Goal: Information Seeking & Learning: Learn about a topic

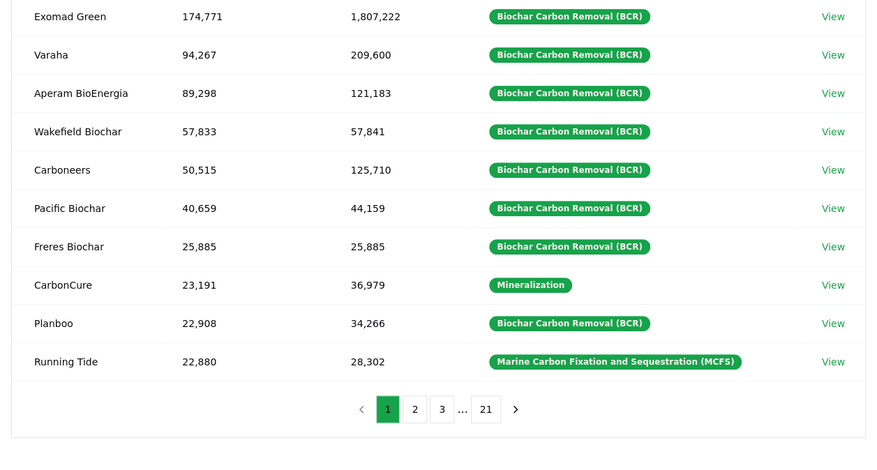
scroll to position [112, 0]
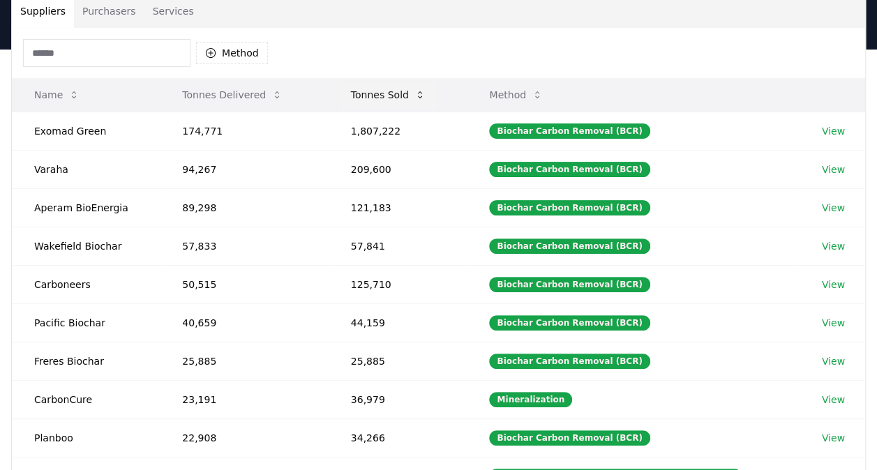
click at [397, 99] on button "Tonnes Sold" at bounding box center [388, 95] width 97 height 28
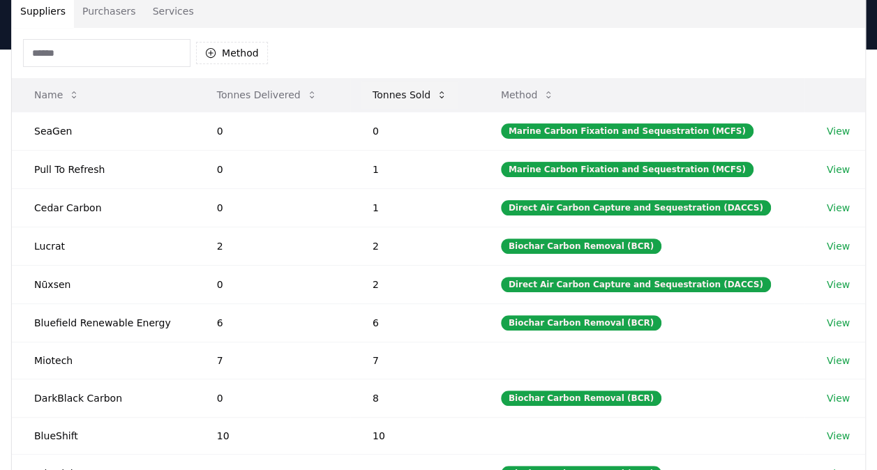
click at [397, 99] on button "Tonnes Sold" at bounding box center [409, 95] width 97 height 28
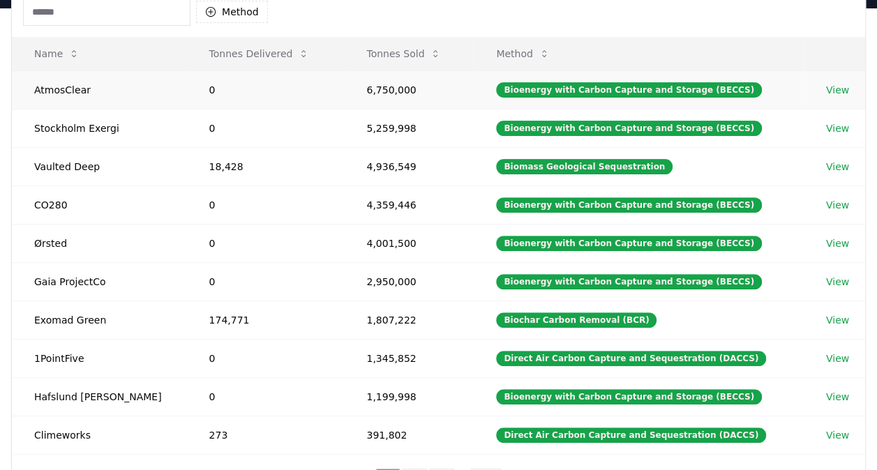
scroll to position [0, 0]
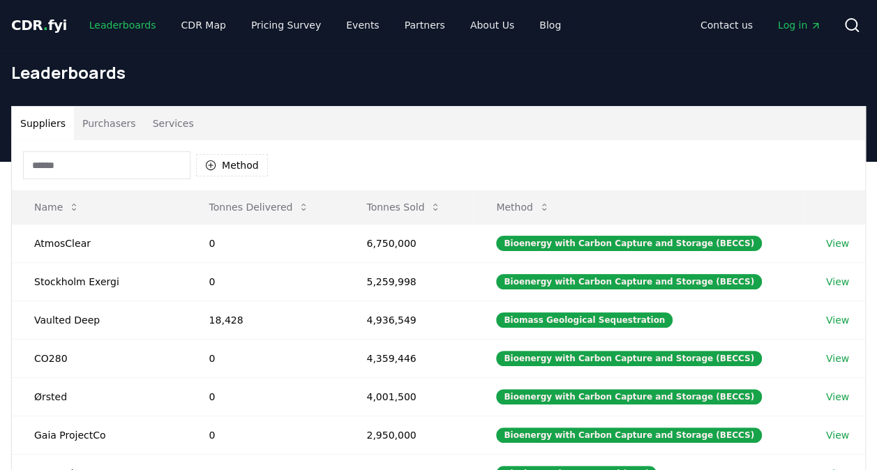
click at [96, 16] on link "Leaderboards" at bounding box center [122, 25] width 89 height 25
click at [34, 25] on span "CDR . fyi" at bounding box center [39, 25] width 56 height 17
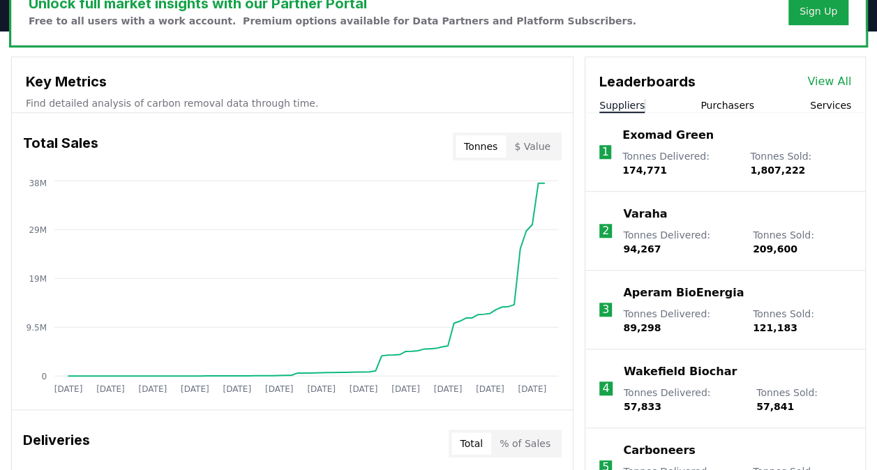
scroll to position [456, 0]
click at [537, 146] on button "$ Value" at bounding box center [532, 146] width 53 height 22
click at [480, 151] on button "Tonnes" at bounding box center [480, 146] width 50 height 22
click at [530, 149] on button "$ Value" at bounding box center [532, 146] width 53 height 22
click at [488, 148] on button "Tonnes" at bounding box center [480, 146] width 50 height 22
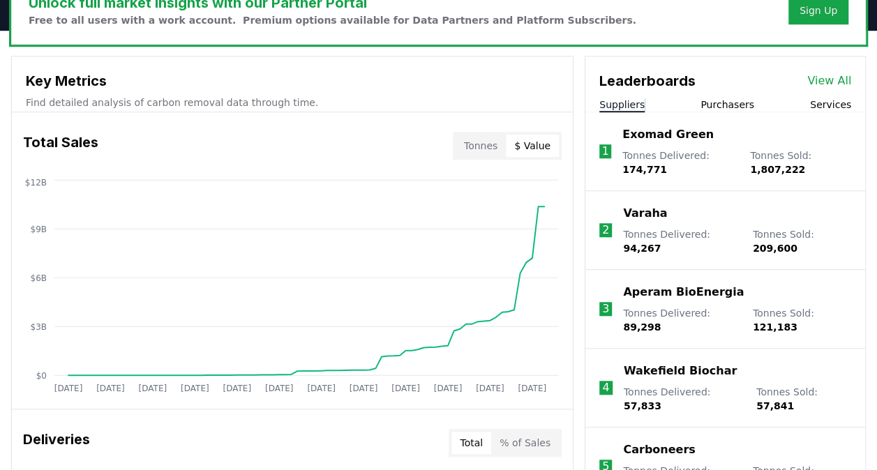
click at [524, 151] on button "$ Value" at bounding box center [532, 146] width 53 height 22
click at [498, 139] on button "Tonnes" at bounding box center [480, 146] width 50 height 22
click at [552, 144] on button "$ Value" at bounding box center [532, 146] width 53 height 22
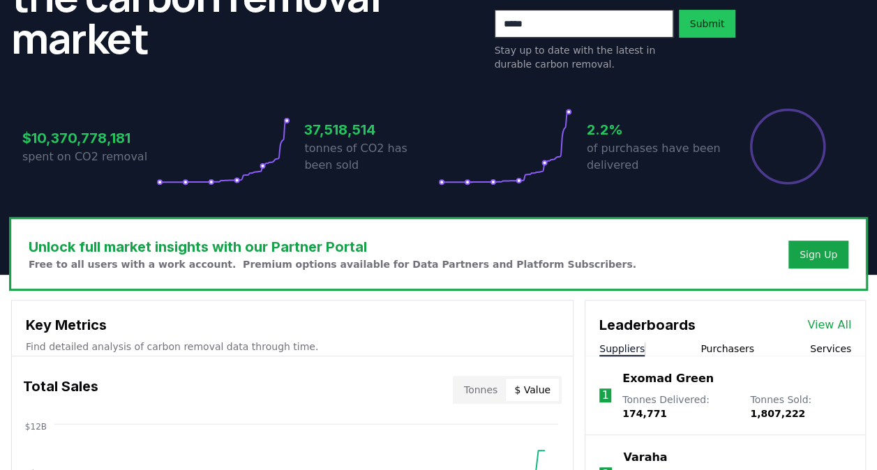
scroll to position [0, 0]
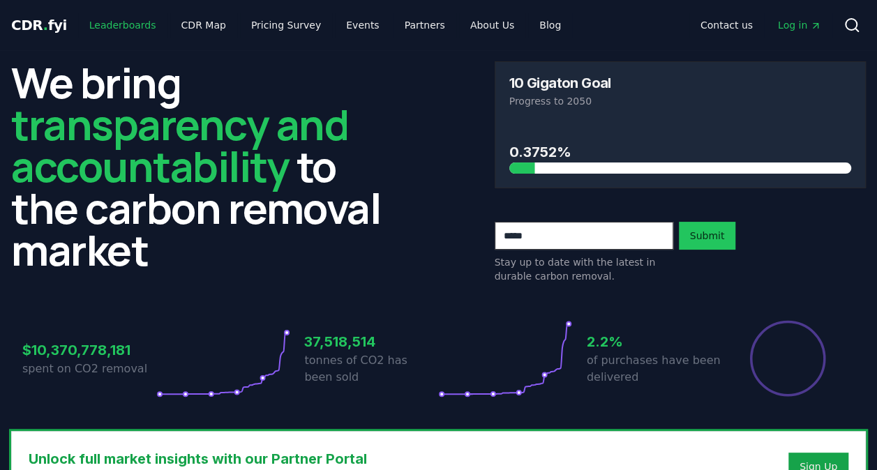
click at [131, 22] on link "Leaderboards" at bounding box center [122, 25] width 89 height 25
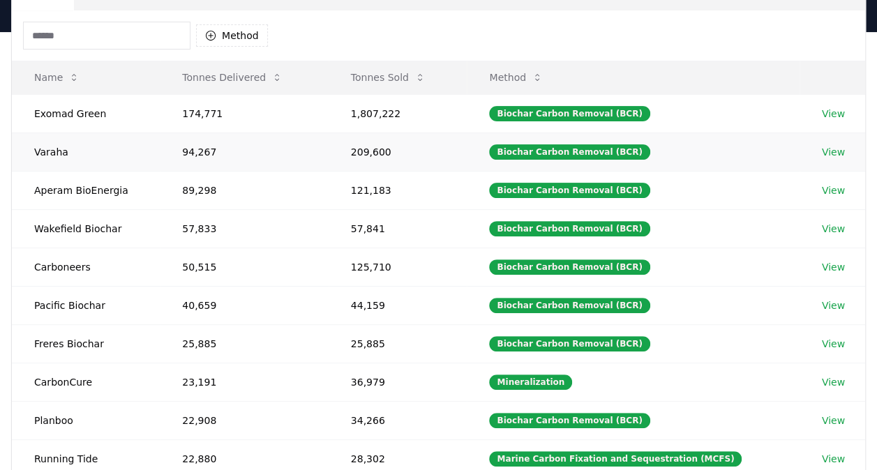
scroll to position [130, 0]
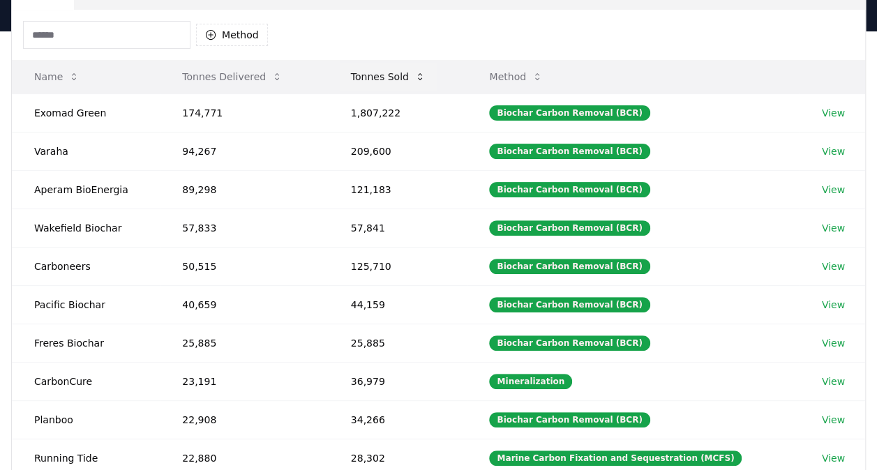
click at [412, 74] on button "Tonnes Sold" at bounding box center [388, 77] width 97 height 28
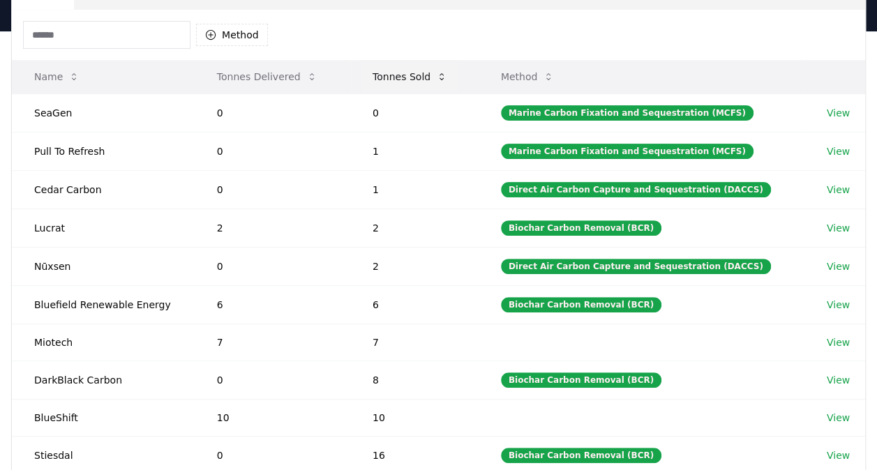
click at [412, 74] on button "Tonnes Sold" at bounding box center [409, 77] width 97 height 28
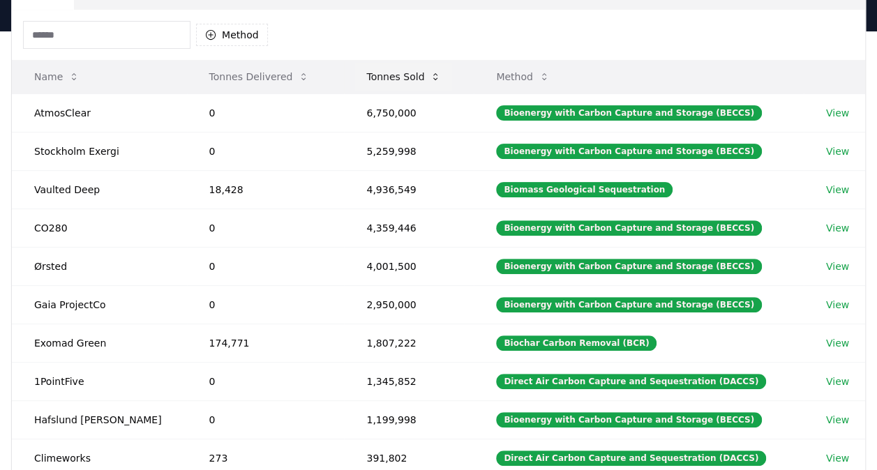
click at [372, 78] on button "Tonnes Sold" at bounding box center [403, 77] width 97 height 28
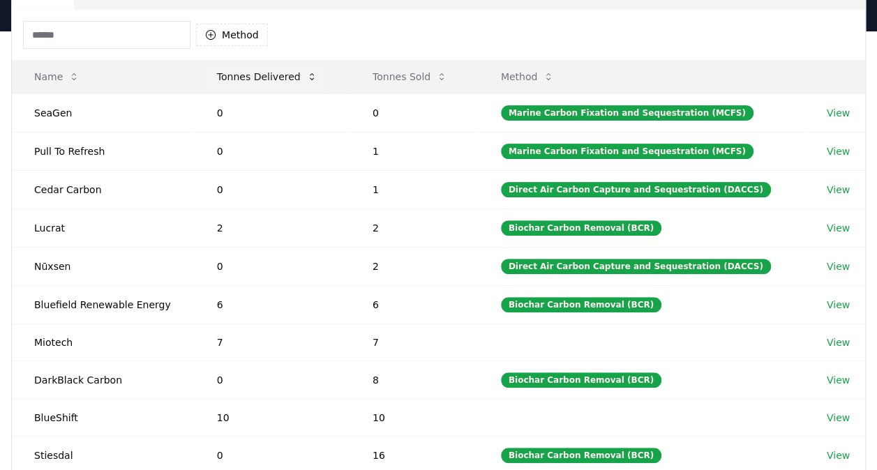
click at [258, 69] on button "Tonnes Delivered" at bounding box center [267, 77] width 123 height 28
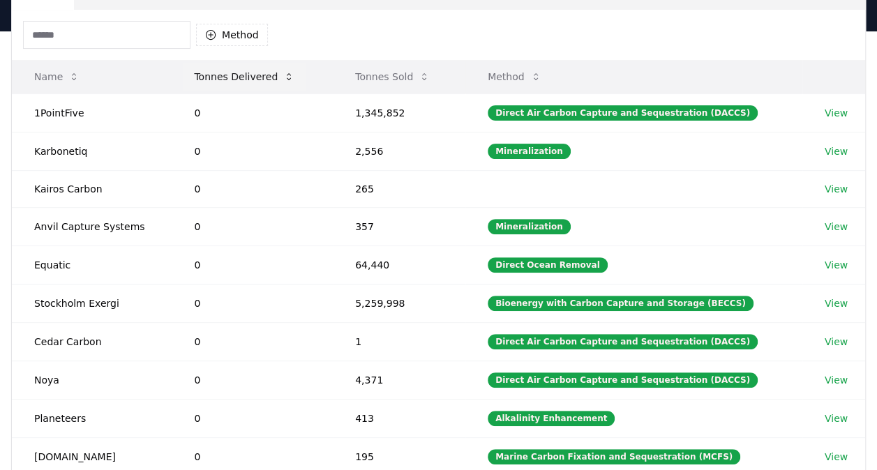
click at [258, 69] on button "Tonnes Delivered" at bounding box center [244, 77] width 123 height 28
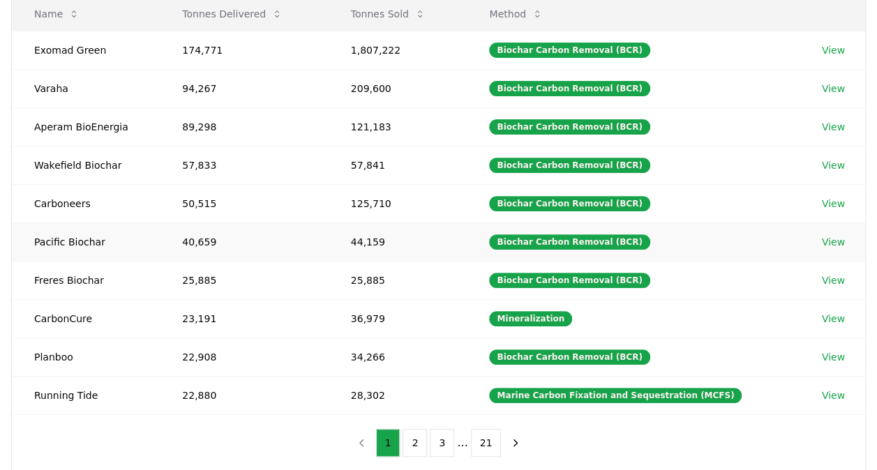
scroll to position [162, 0]
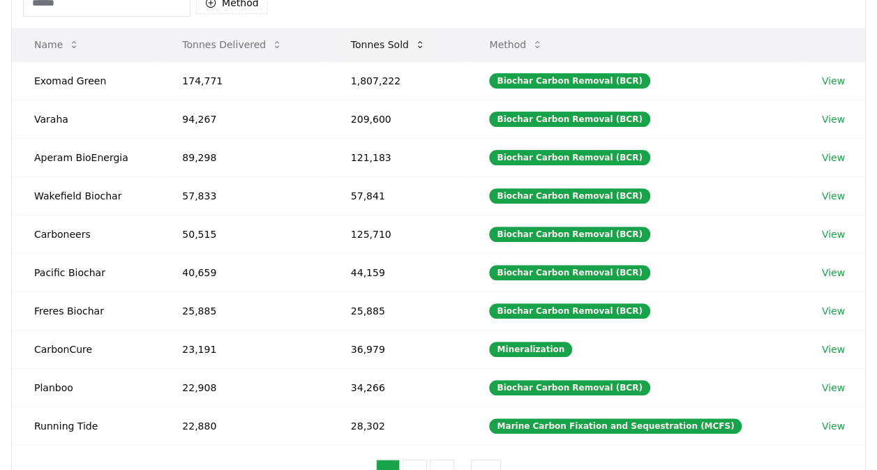
click at [388, 56] on button "Tonnes Sold" at bounding box center [388, 45] width 97 height 28
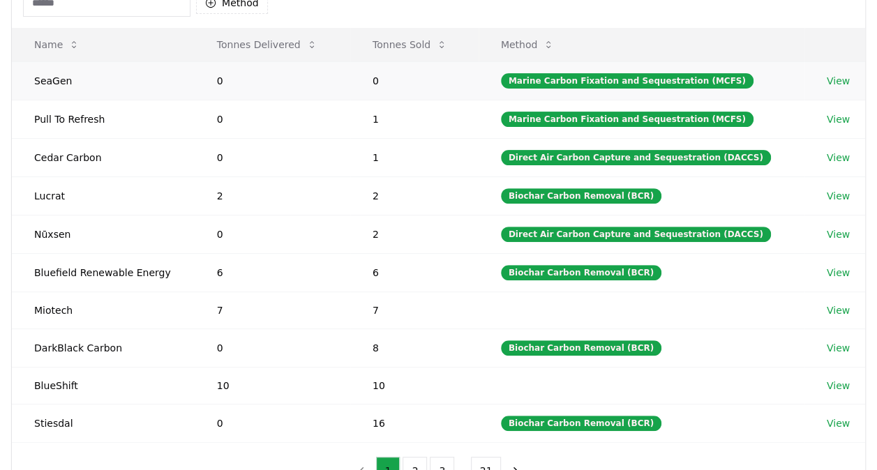
click at [400, 61] on td "0" at bounding box center [414, 80] width 128 height 38
click at [417, 50] on button "Tonnes Sold" at bounding box center [409, 45] width 97 height 28
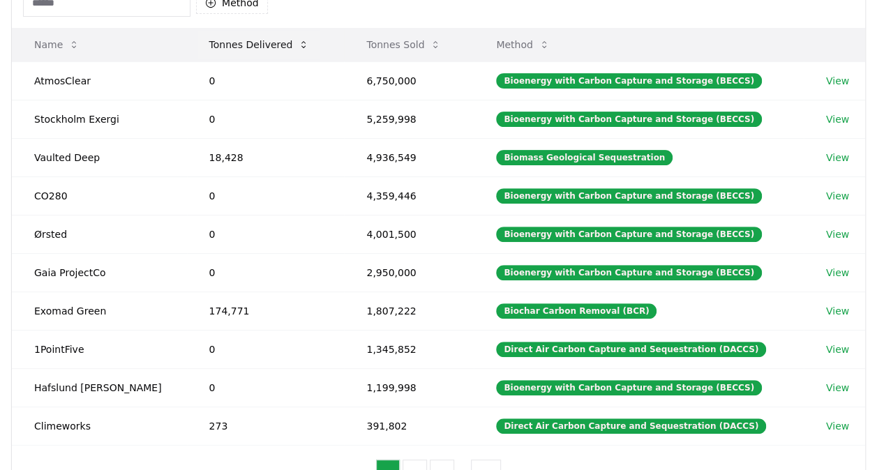
click at [229, 39] on button "Tonnes Delivered" at bounding box center [259, 45] width 123 height 28
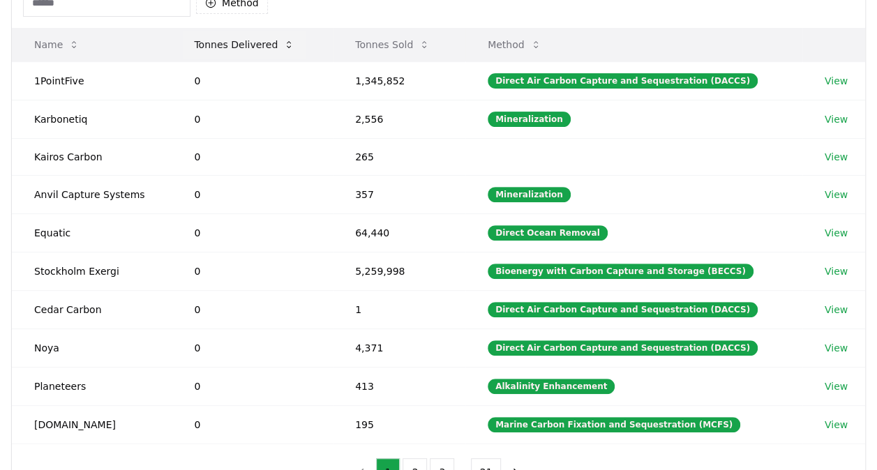
click at [229, 39] on button "Tonnes Delivered" at bounding box center [244, 45] width 123 height 28
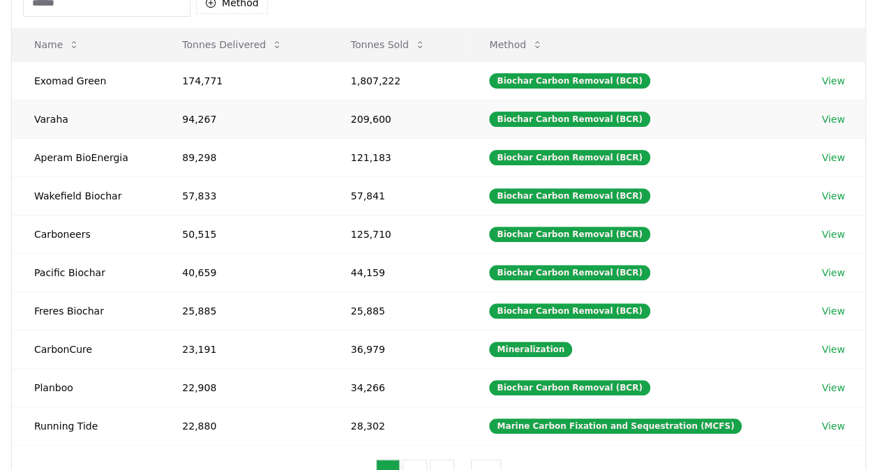
scroll to position [0, 0]
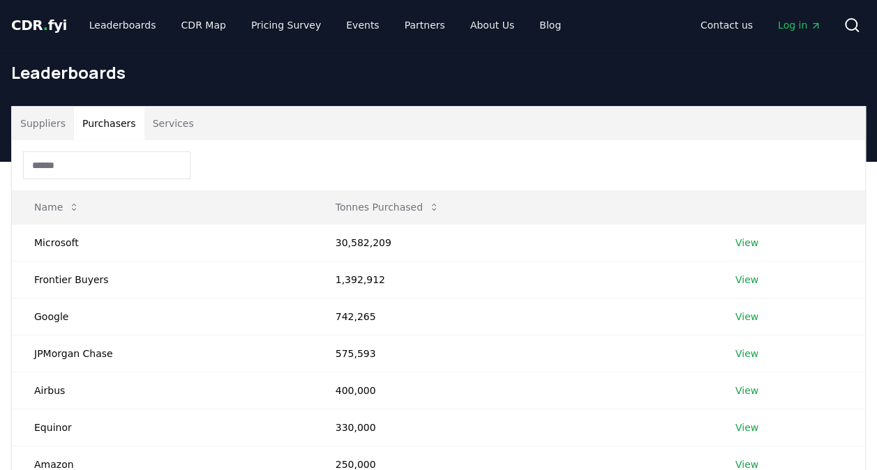
click at [118, 124] on button "Purchasers" at bounding box center [109, 123] width 70 height 33
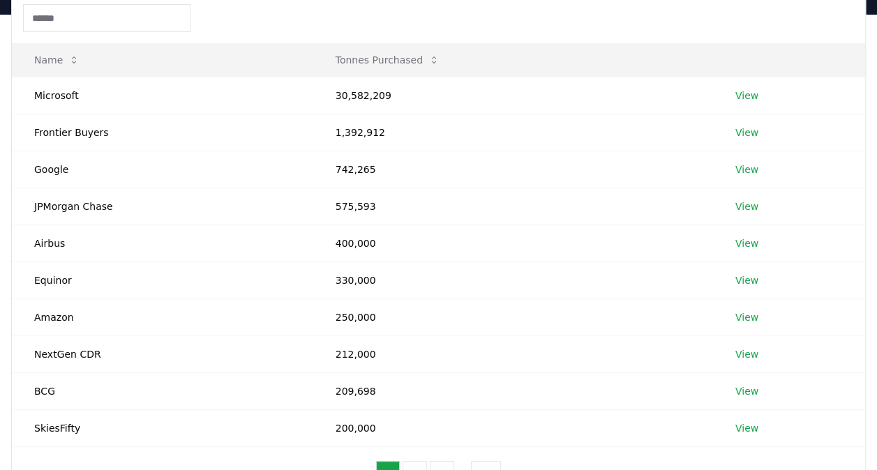
scroll to position [149, 0]
click at [386, 65] on button "Tonnes Purchased" at bounding box center [387, 59] width 126 height 28
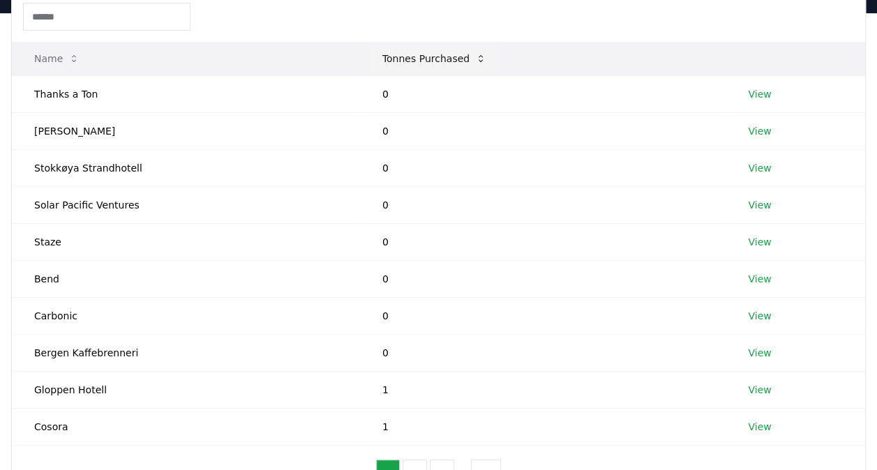
click at [386, 65] on button "Tonnes Purchased" at bounding box center [434, 59] width 126 height 28
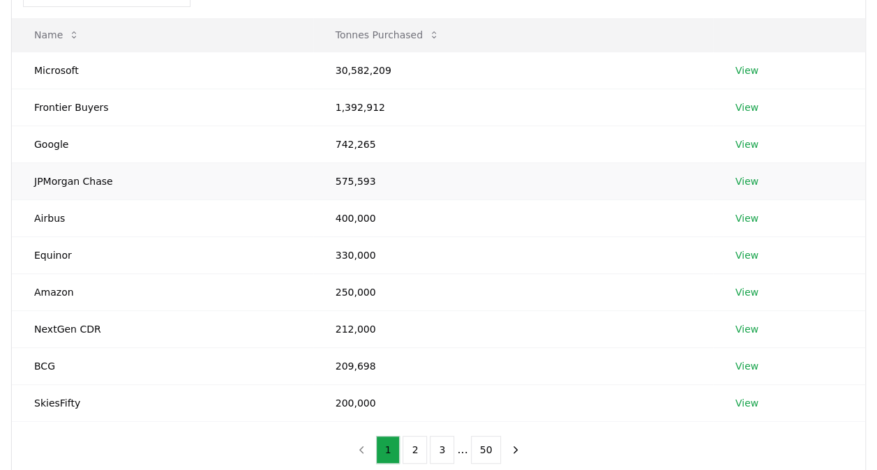
scroll to position [171, 0]
